Goal: Find specific page/section: Find specific page/section

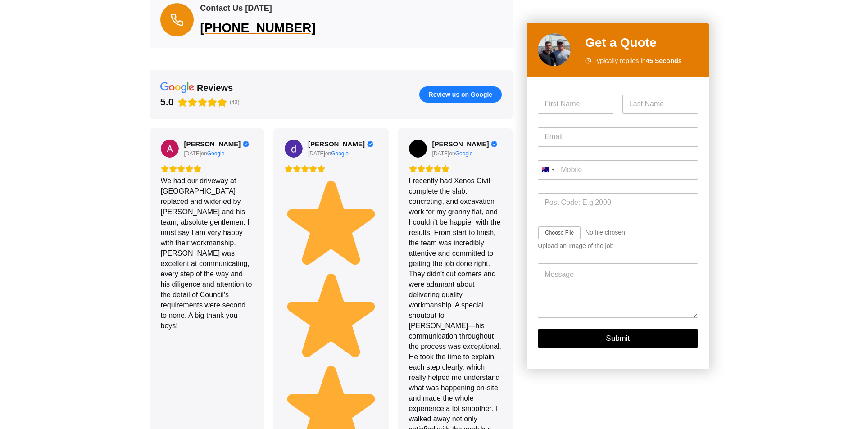
drag, startPoint x: 118, startPoint y: 125, endPoint x: 116, endPoint y: 188, distance: 63.5
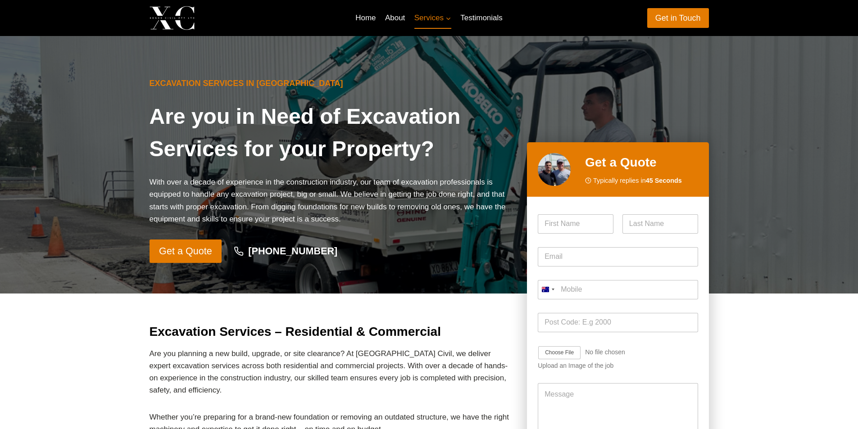
drag, startPoint x: 113, startPoint y: 191, endPoint x: 106, endPoint y: 89, distance: 102.0
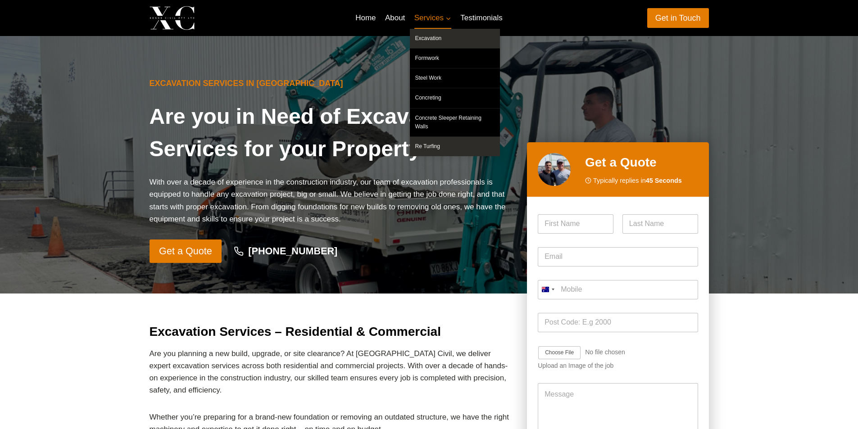
click at [443, 137] on link "Re Turfing" at bounding box center [455, 146] width 90 height 19
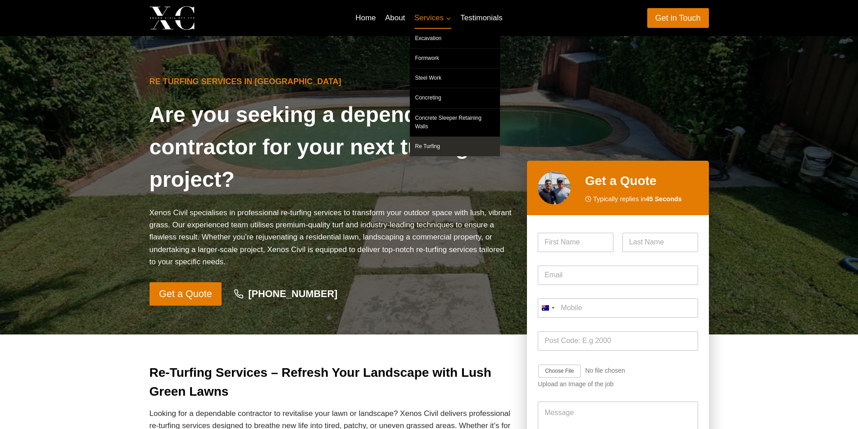
click at [428, 11] on link "Services Expand" at bounding box center [433, 18] width 46 height 22
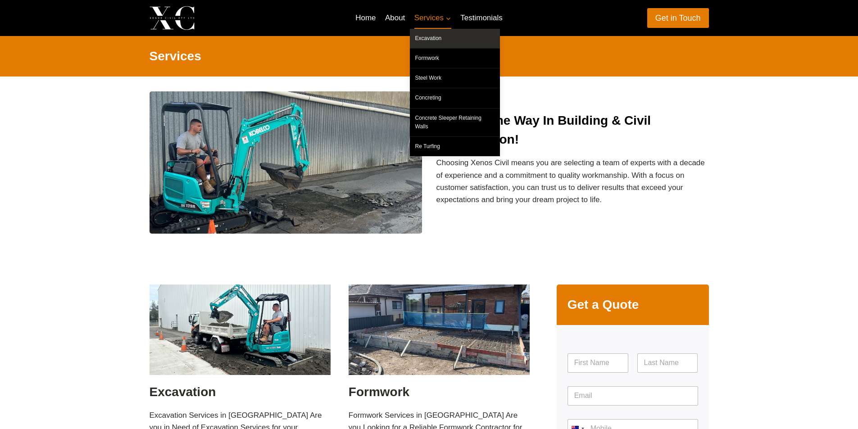
click at [432, 35] on link "Excavation" at bounding box center [455, 38] width 90 height 19
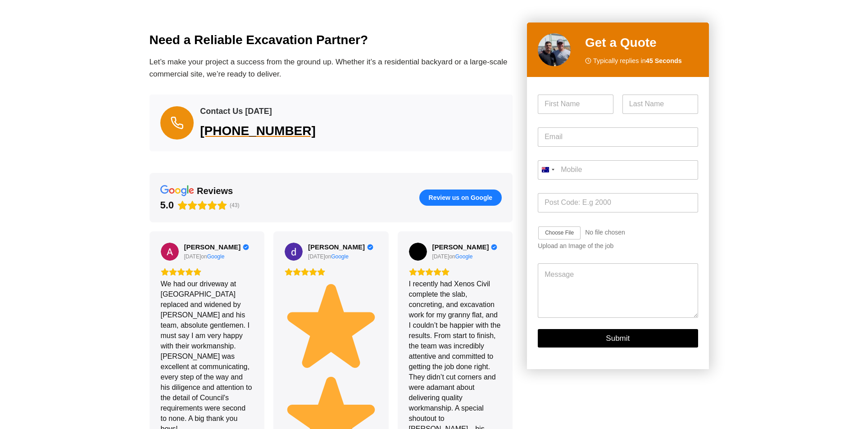
scroll to position [1894, 0]
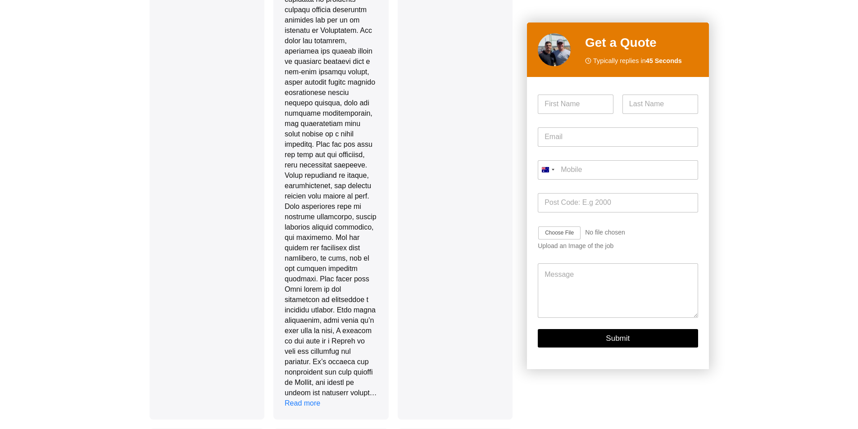
drag, startPoint x: 741, startPoint y: 125, endPoint x: 725, endPoint y: 271, distance: 147.2
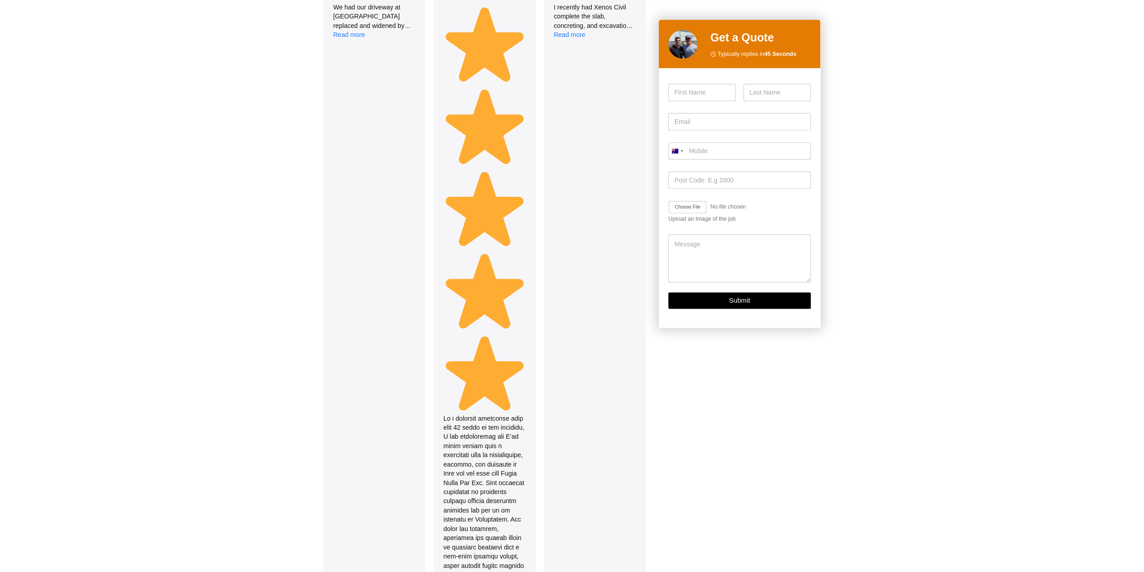
scroll to position [0, 0]
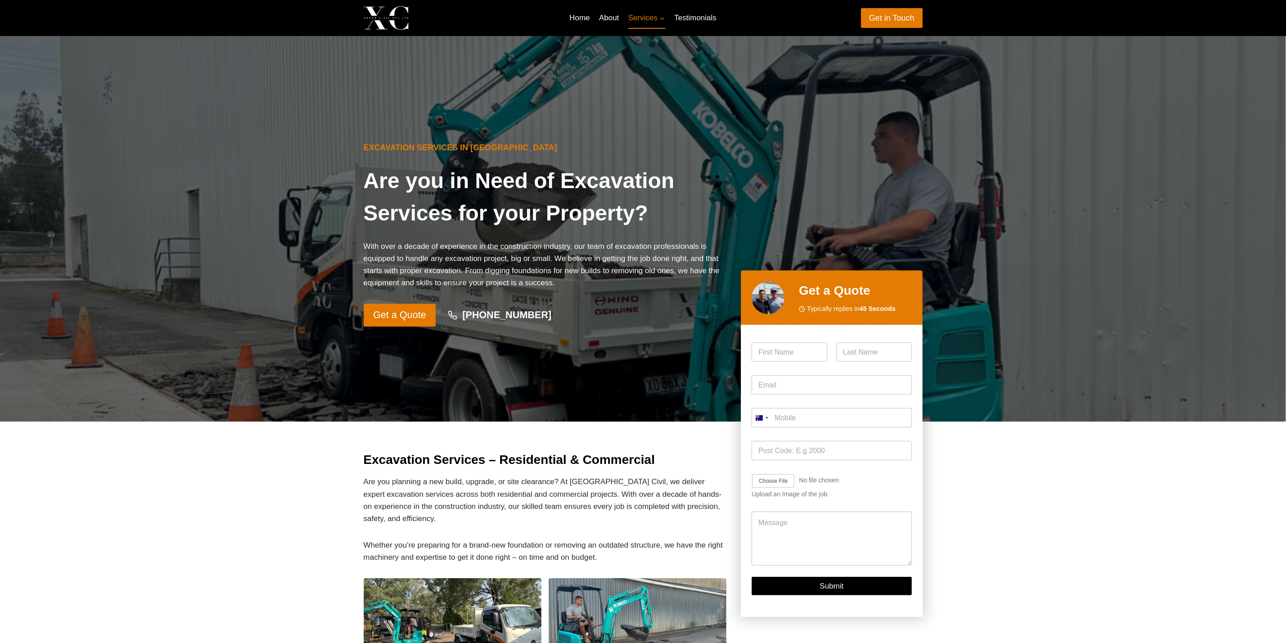
drag, startPoint x: 1089, startPoint y: 336, endPoint x: 1122, endPoint y: 78, distance: 260.0
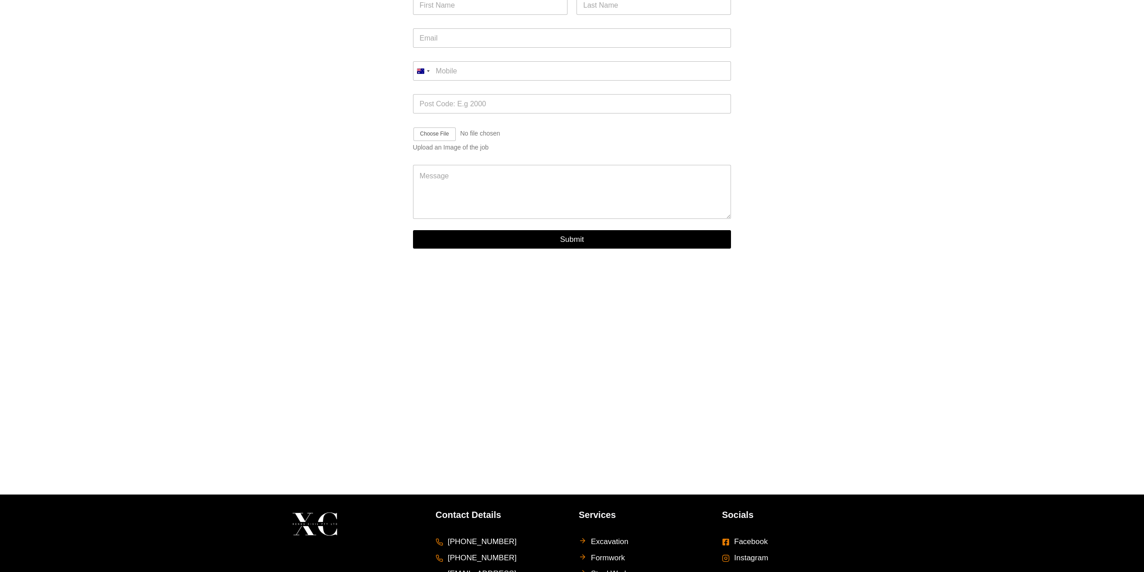
scroll to position [428, 0]
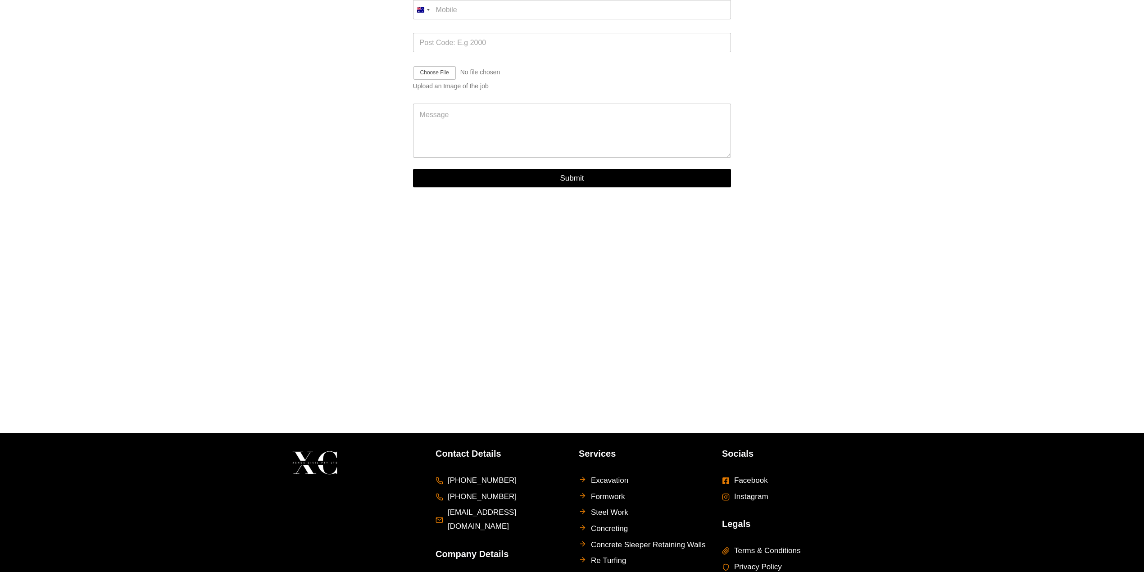
drag, startPoint x: 914, startPoint y: 355, endPoint x: 927, endPoint y: 281, distance: 74.7
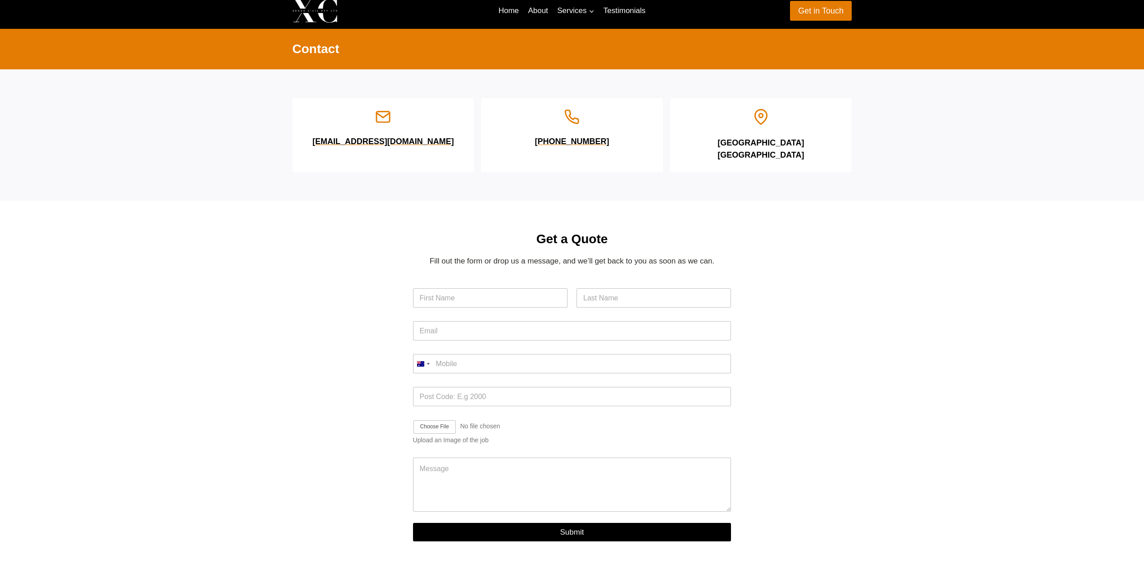
scroll to position [0, 0]
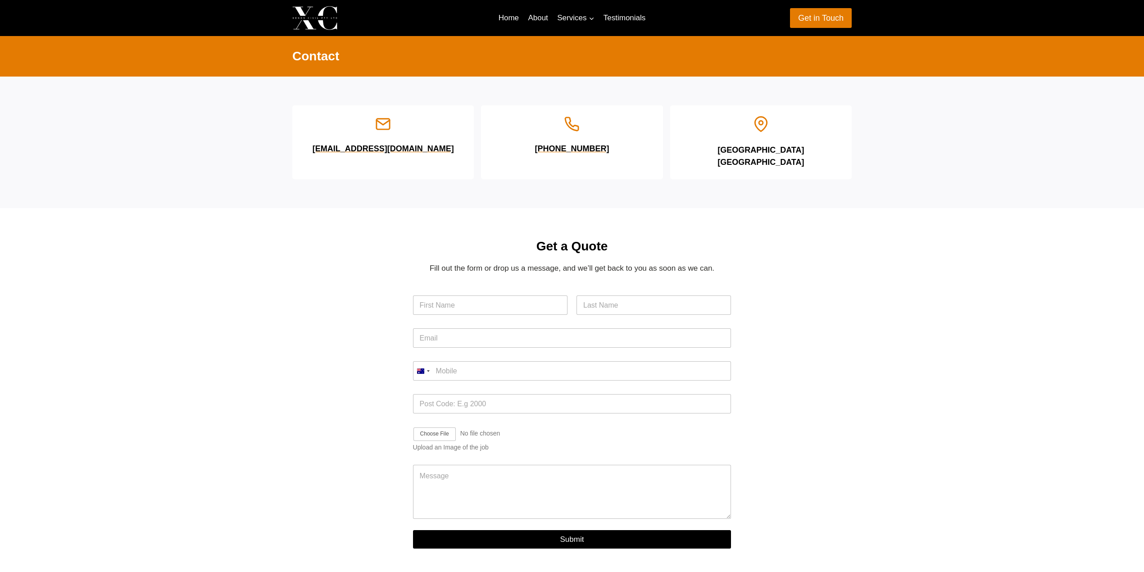
drag, startPoint x: 901, startPoint y: 179, endPoint x: 883, endPoint y: 177, distance: 18.1
click at [815, 300] on div at bounding box center [798, 398] width 106 height 322
